Goal: Complete application form

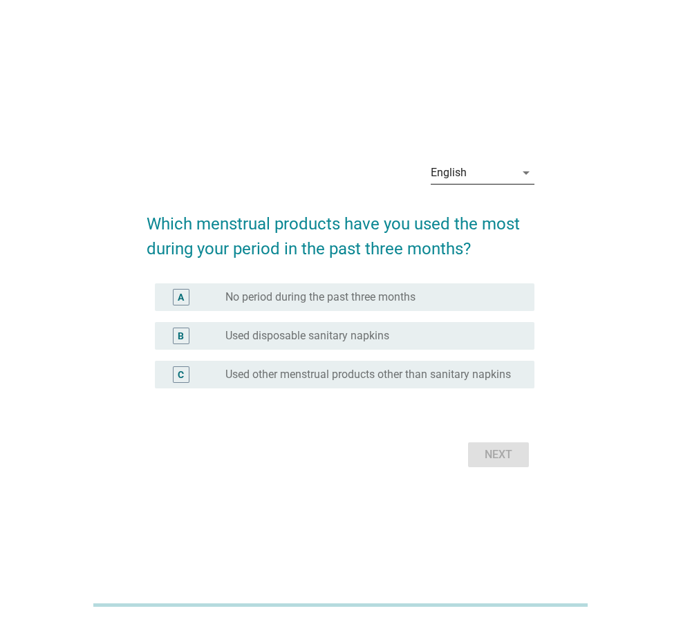
click at [503, 174] on div "English" at bounding box center [473, 173] width 84 height 22
click at [489, 204] on div "ภาษาไทย" at bounding box center [483, 211] width 82 height 17
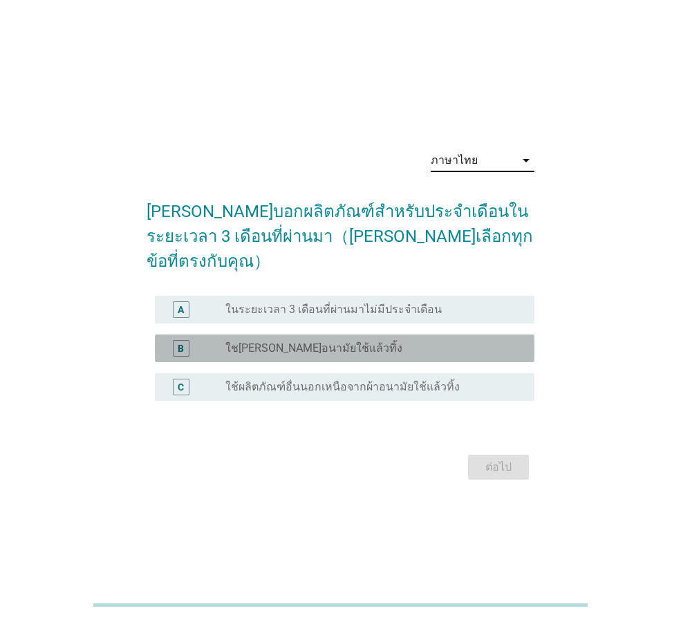
click at [399, 342] on div "radio_button_unchecked ใช[PERSON_NAME]อนามัยใช้แล้วทิ้ง" at bounding box center [368, 349] width 287 height 14
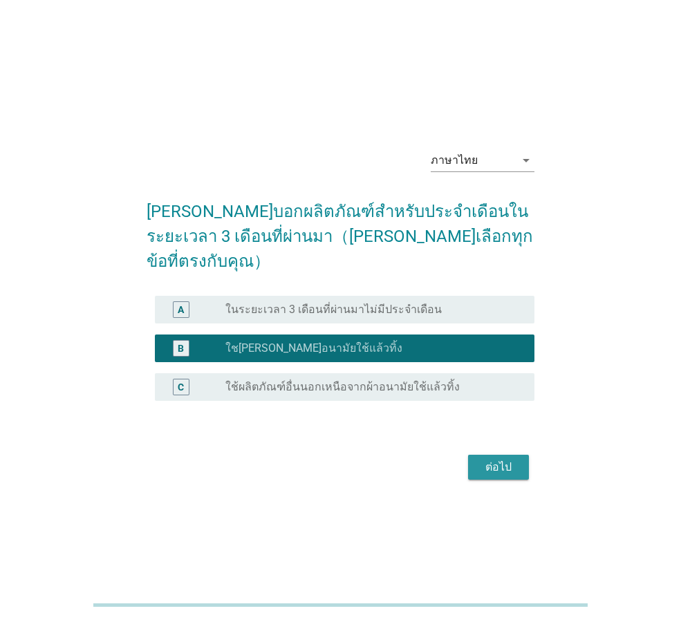
click at [489, 459] on div "ต่อไป" at bounding box center [498, 467] width 39 height 17
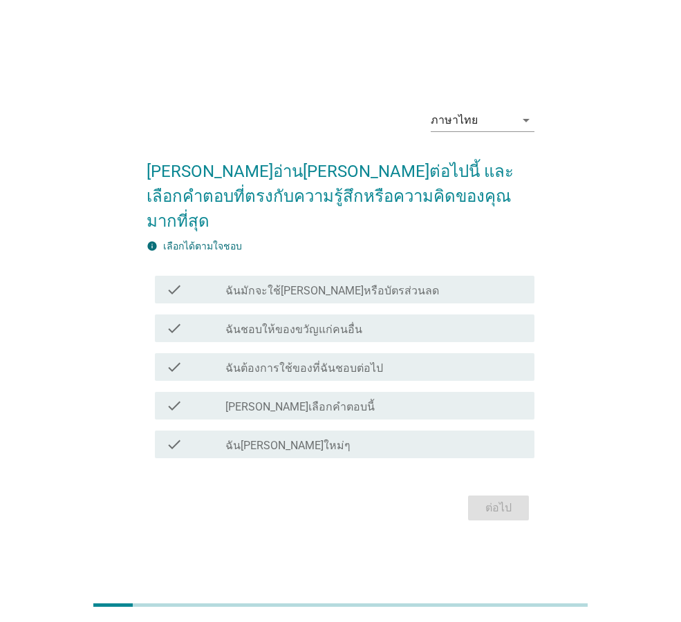
click at [400, 281] on div "check_box_outline_blank ฉันมักจะใช้[PERSON_NAME]หรือบัตรส่วนลด" at bounding box center [374, 289] width 298 height 17
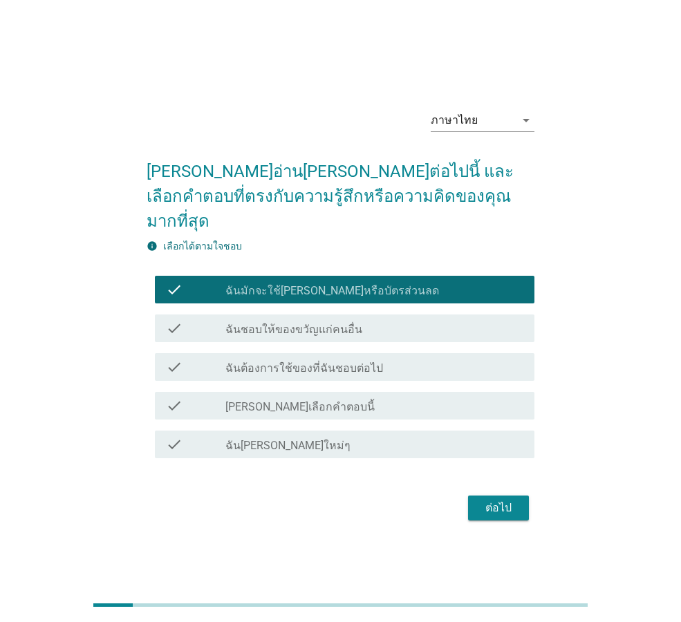
click at [382, 320] on div "check_box_outline_blank ฉันชอบให้ของขวัญแก่คนอื่น" at bounding box center [374, 328] width 298 height 17
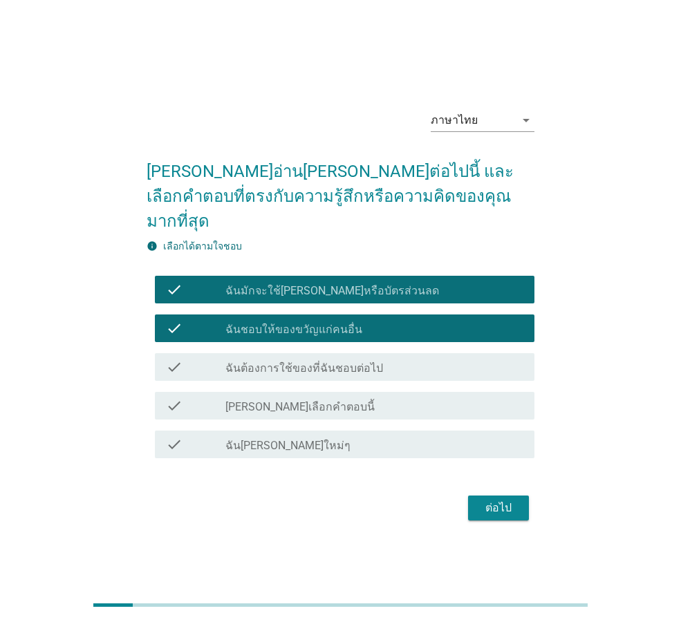
click at [386, 359] on div "check_box_outline_blank ฉันต้องการใช้ของที่ฉันชอบต่อไป" at bounding box center [374, 367] width 298 height 17
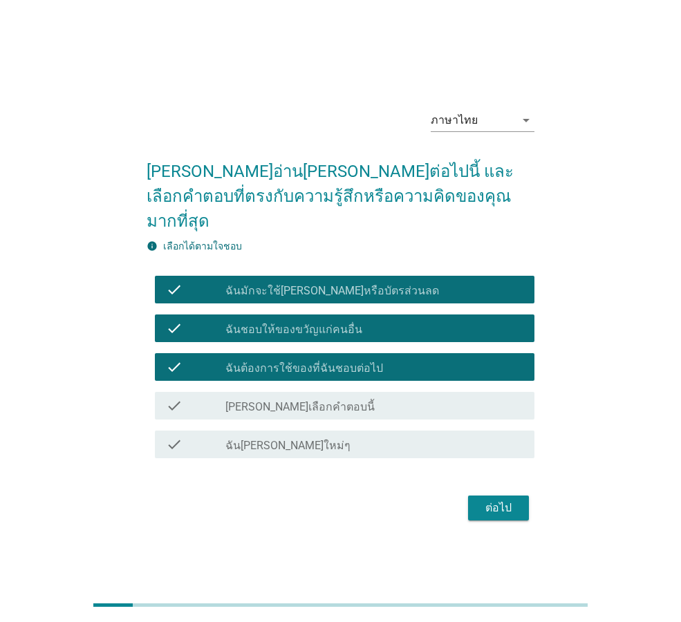
click at [402, 436] on div "check_box_outline_blank ฉัน[PERSON_NAME]ใหม่ๆ" at bounding box center [374, 444] width 298 height 17
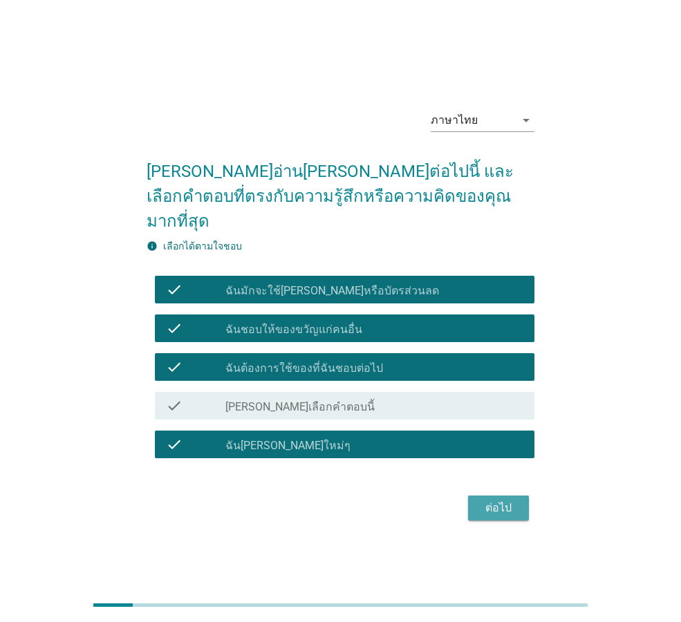
click at [503, 500] on div "ต่อไป" at bounding box center [498, 508] width 39 height 17
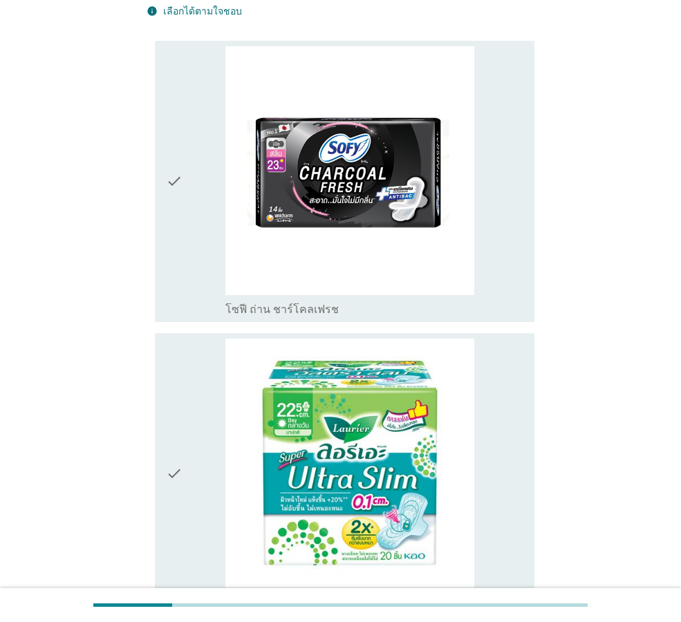
scroll to position [277, 0]
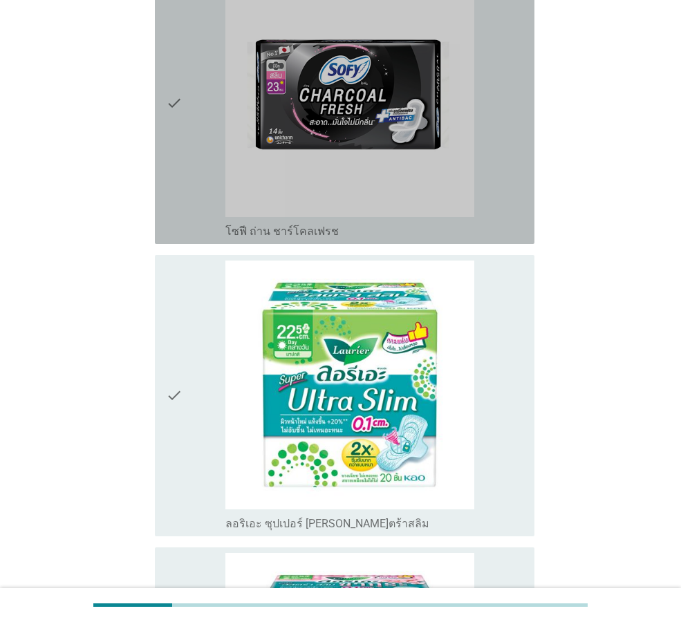
click at [174, 95] on icon "check" at bounding box center [174, 103] width 17 height 270
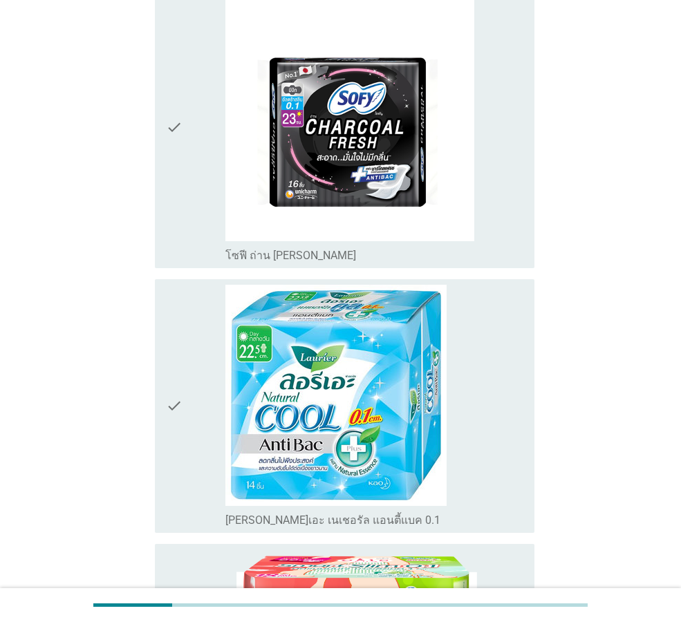
scroll to position [1444, 0]
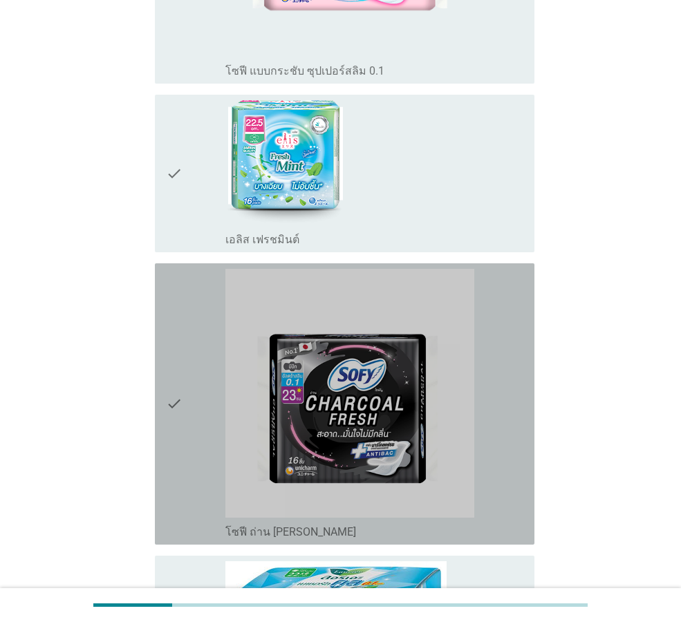
click at [165, 393] on div "check check_box_outline_blank โซฟี ถ่าน ชาร์โคลเฟรช [PERSON_NAME]ตร้าสลิม" at bounding box center [345, 403] width 380 height 281
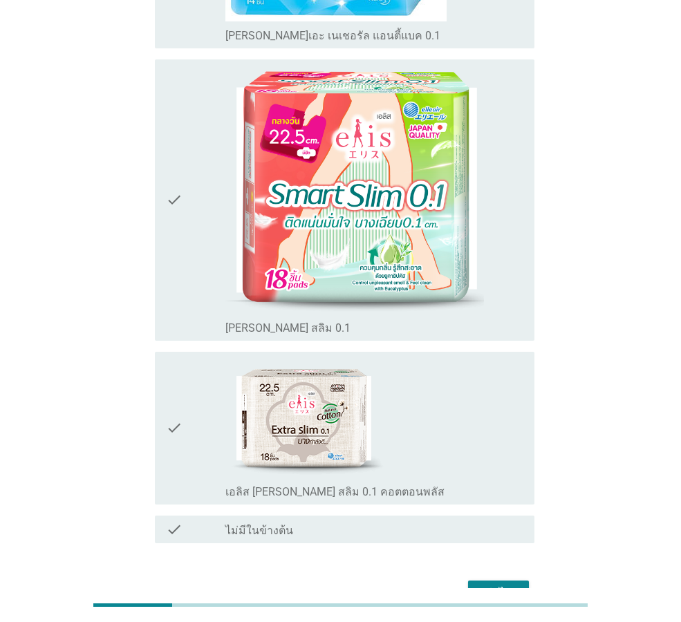
scroll to position [2204, 0]
click at [505, 586] on div "ต่อไป" at bounding box center [498, 594] width 39 height 17
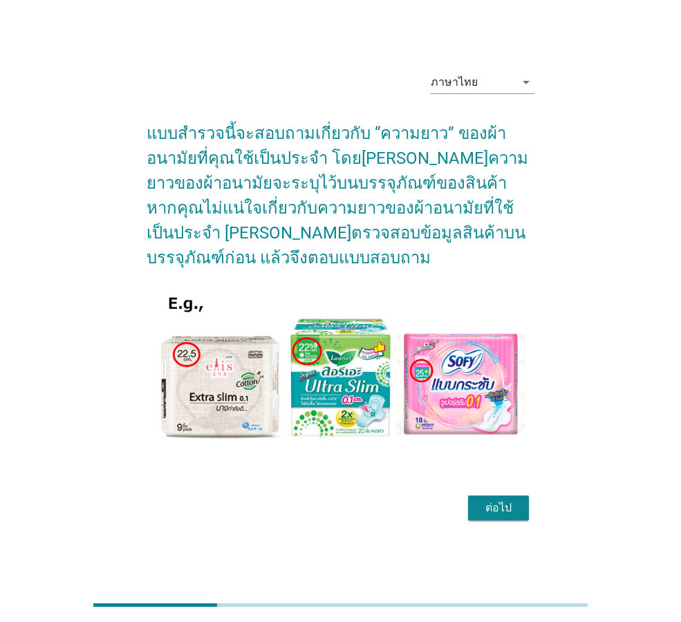
scroll to position [34, 0]
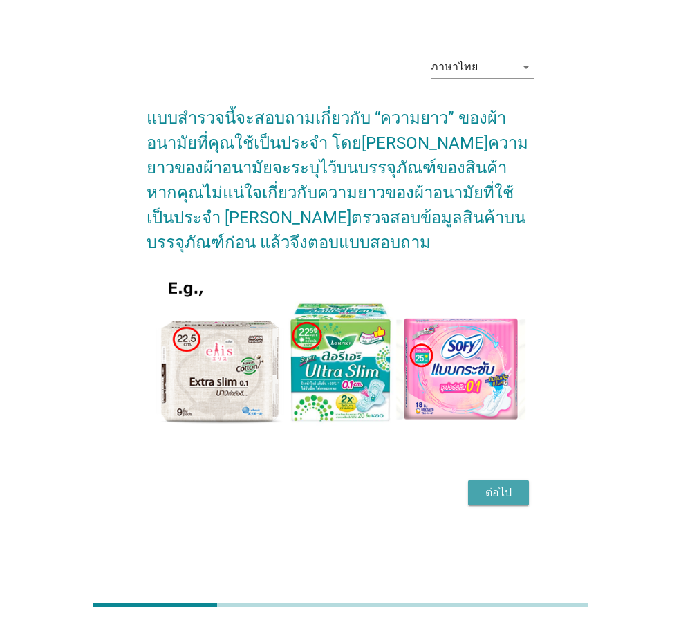
click at [505, 491] on div "ต่อไป" at bounding box center [498, 493] width 39 height 17
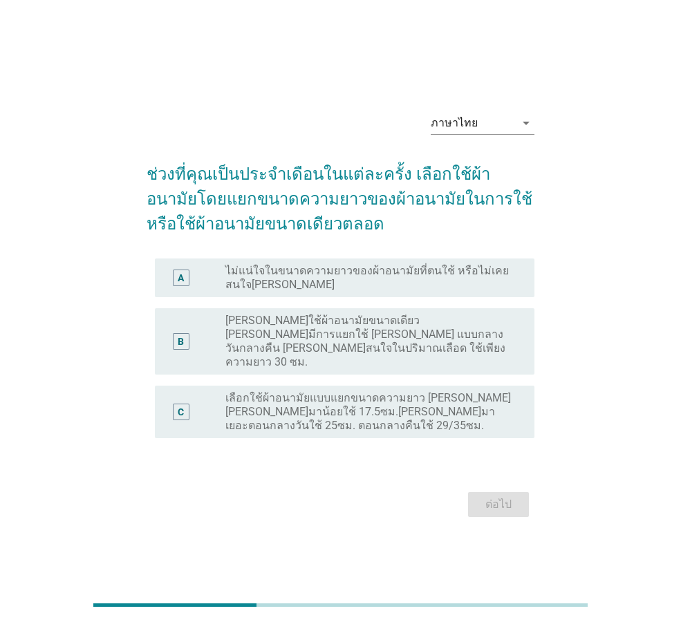
click at [320, 391] on label "เลือกใช้ผ้าอนามัยแบบแยกขนาดความยาว [PERSON_NAME] [PERSON_NAME]มาน้อยใช้ 17.5ซม.…" at bounding box center [368, 411] width 287 height 41
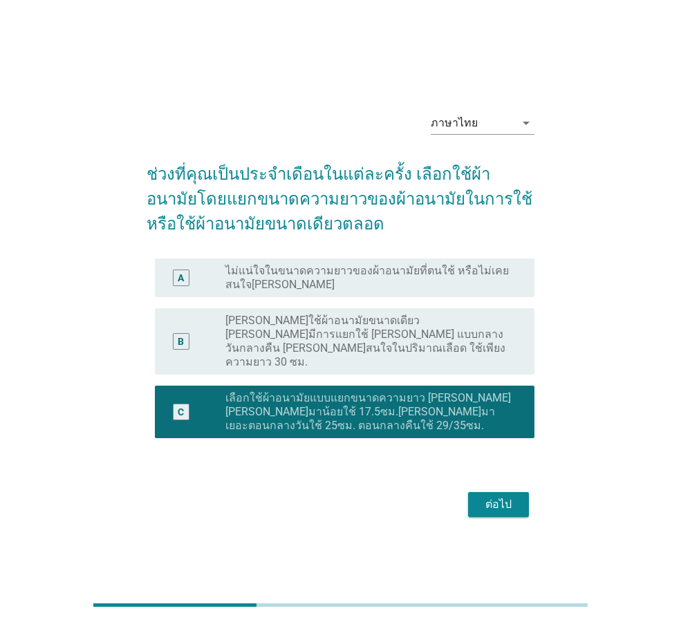
click at [498, 496] on div "ต่อไป" at bounding box center [498, 504] width 39 height 17
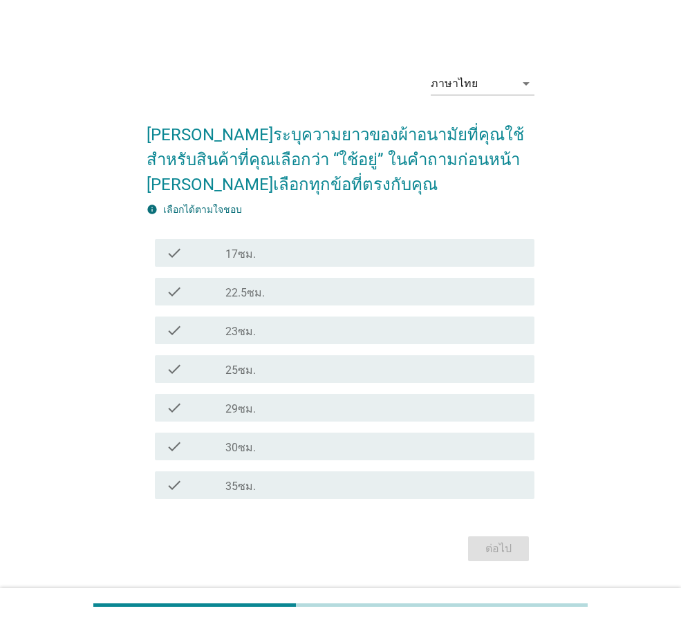
click at [360, 407] on div "check_box_outline_blank 29ซม." at bounding box center [374, 408] width 298 height 17
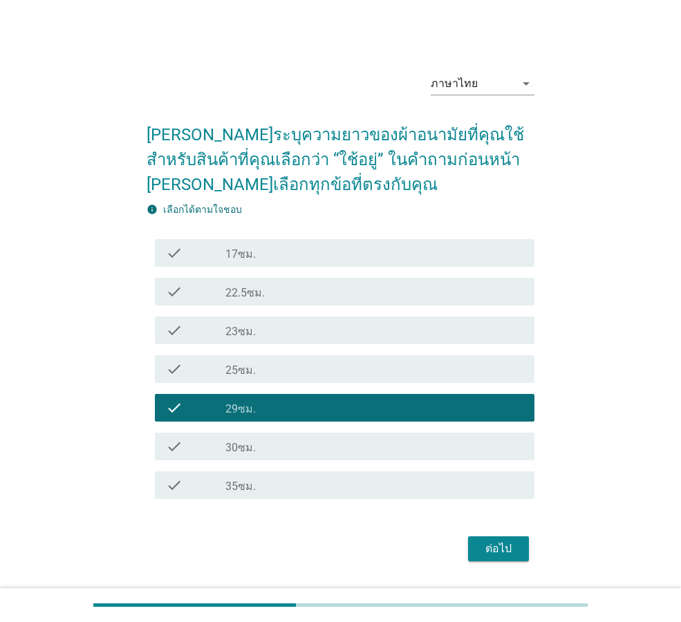
click at [497, 551] on div "ต่อไป" at bounding box center [498, 549] width 39 height 17
